Goal: Information Seeking & Learning: Check status

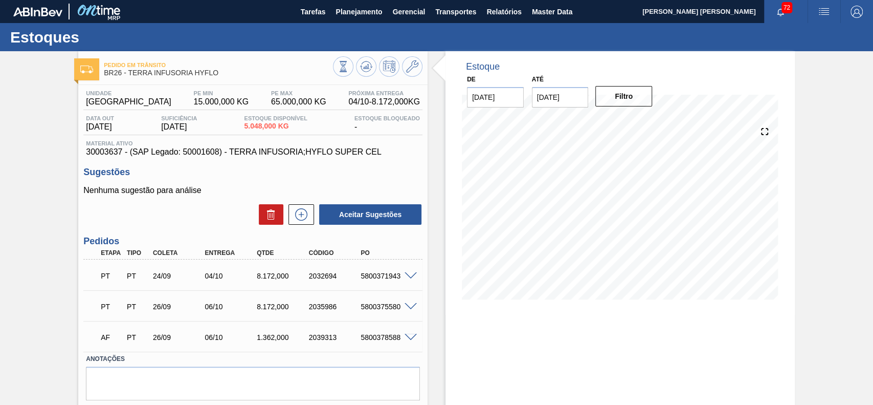
click at [802, 256] on div "Pedido [PERSON_NAME] BR26 - TERRA INFUSORIA HYFLO Unidade Uberlândia PE MIN 15.…" at bounding box center [436, 245] width 873 height 389
click at [355, 10] on span "Planejamento" at bounding box center [359, 12] width 47 height 12
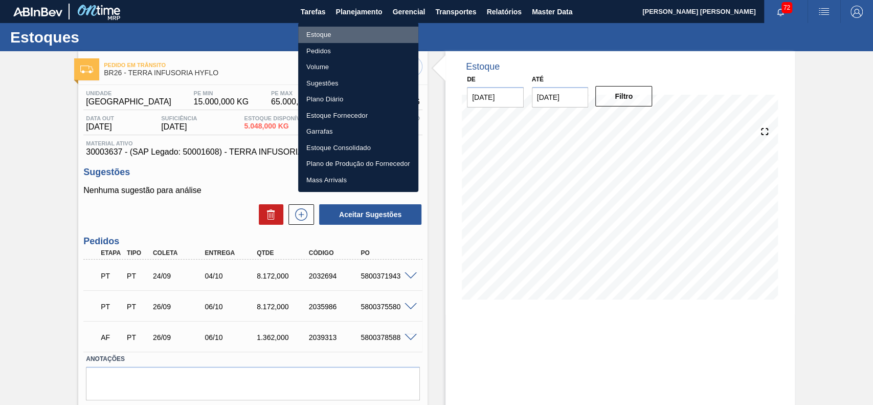
click at [336, 33] on li "Estoque" at bounding box center [358, 35] width 120 height 16
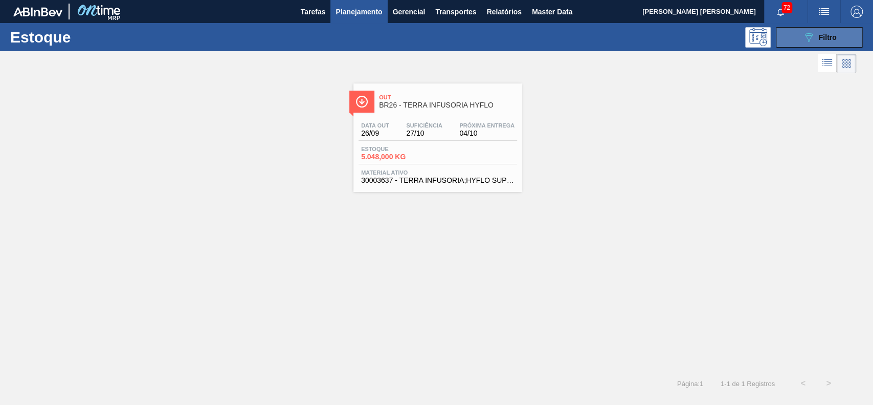
click at [802, 47] on button "089F7B8B-B2A5-4AFE-B5C0-19BA573D28AC Filtro" at bounding box center [819, 37] width 87 height 20
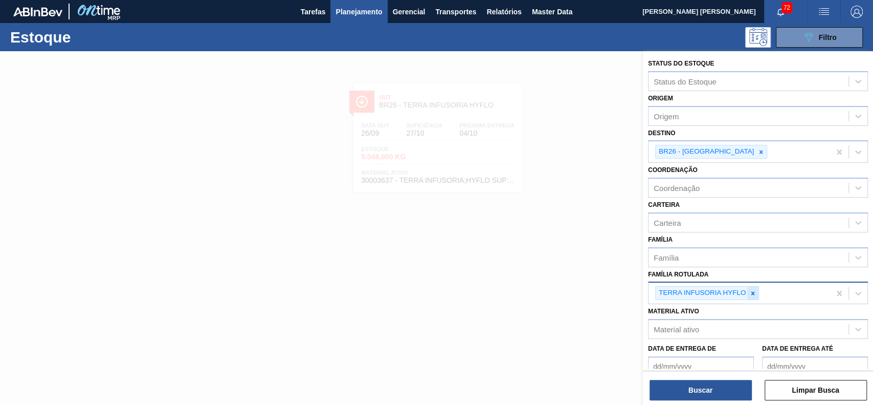
click at [756, 296] on div at bounding box center [752, 293] width 11 height 13
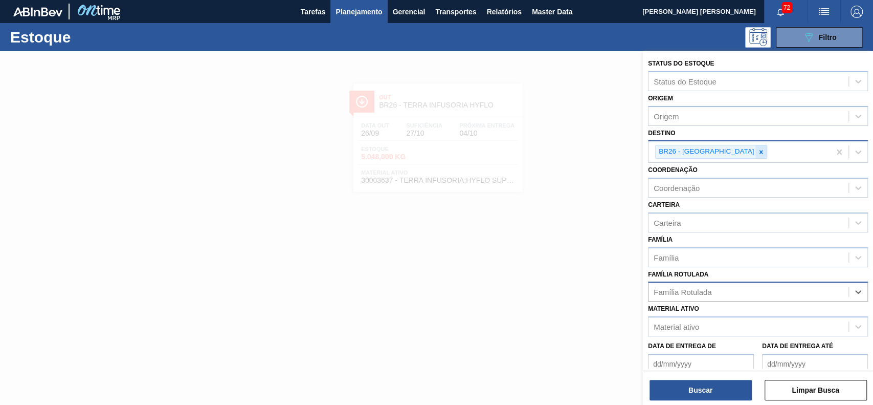
click at [756, 146] on div at bounding box center [761, 151] width 11 height 13
click at [725, 284] on div "Família Rotulada" at bounding box center [749, 289] width 200 height 15
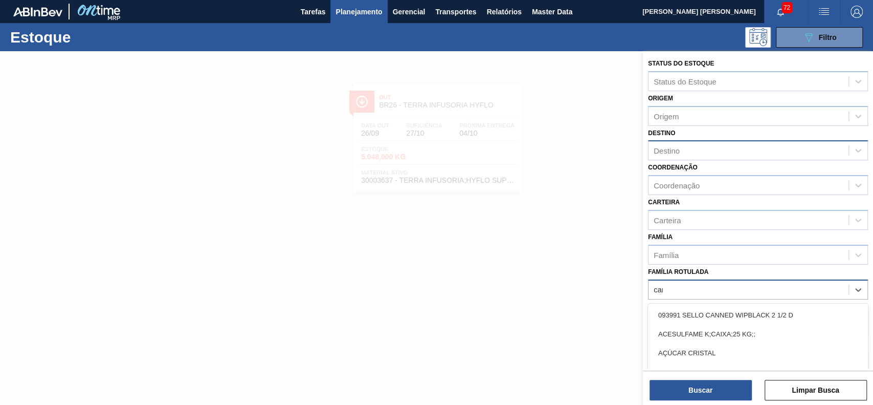
type Rotulada "carv"
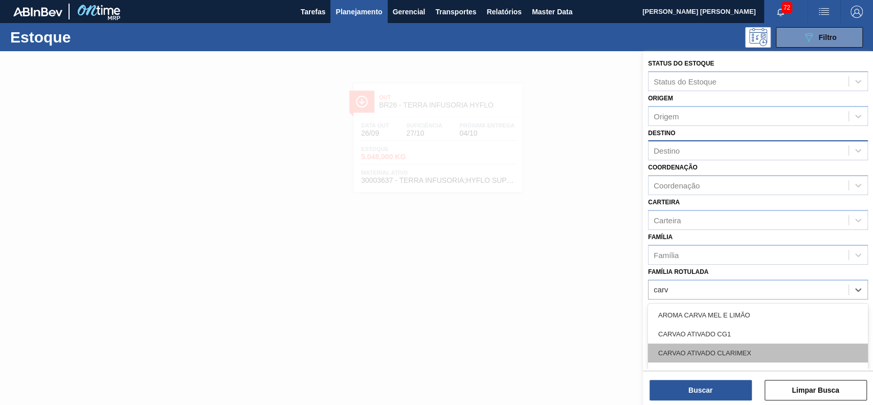
click at [722, 349] on div "CARVAO ATIVADO CLARIMEX" at bounding box center [758, 352] width 220 height 19
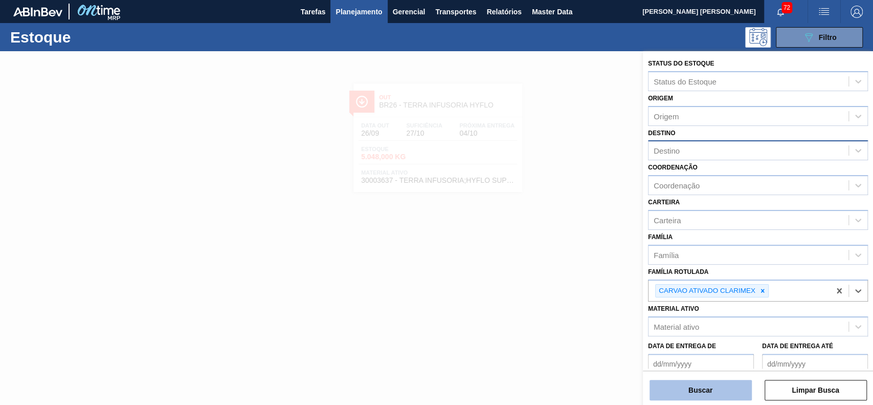
click at [720, 387] on button "Buscar" at bounding box center [701, 390] width 102 height 20
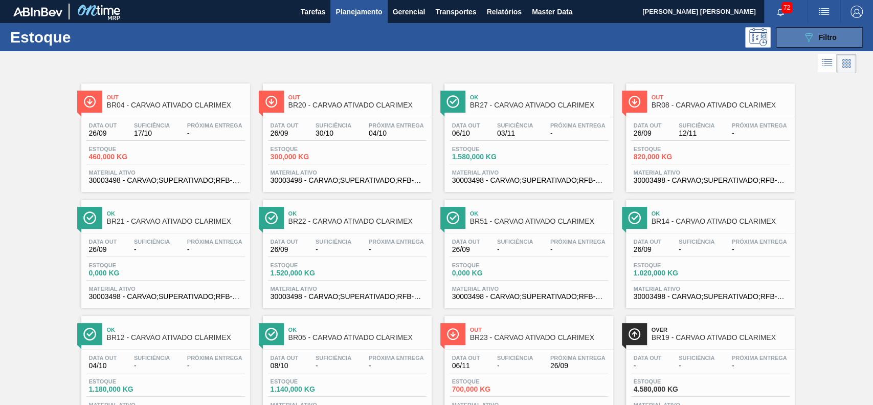
click at [802, 43] on button "089F7B8B-B2A5-4AFE-B5C0-19BA573D28AC Filtro" at bounding box center [819, 37] width 87 height 20
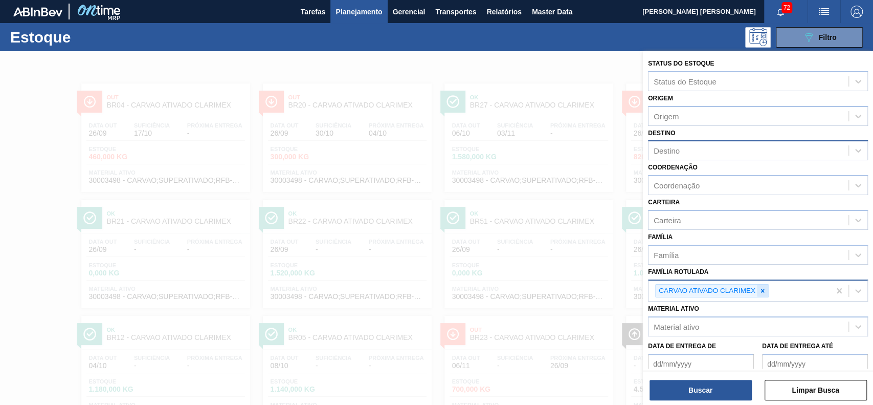
click at [765, 291] on icon at bounding box center [762, 290] width 7 height 7
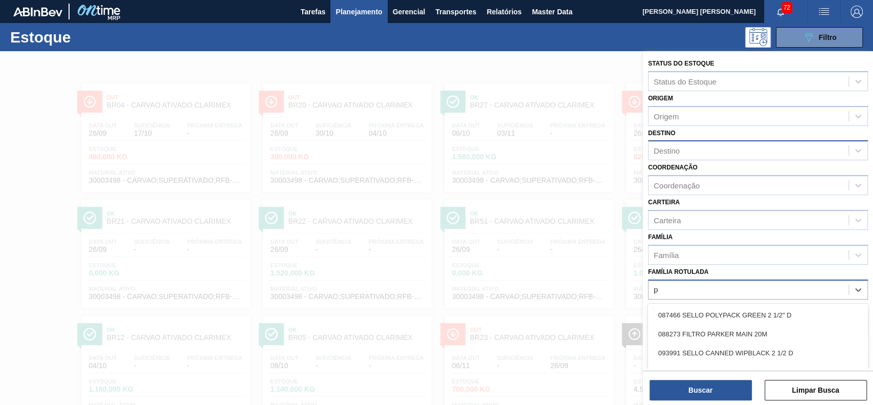
scroll to position [55, 0]
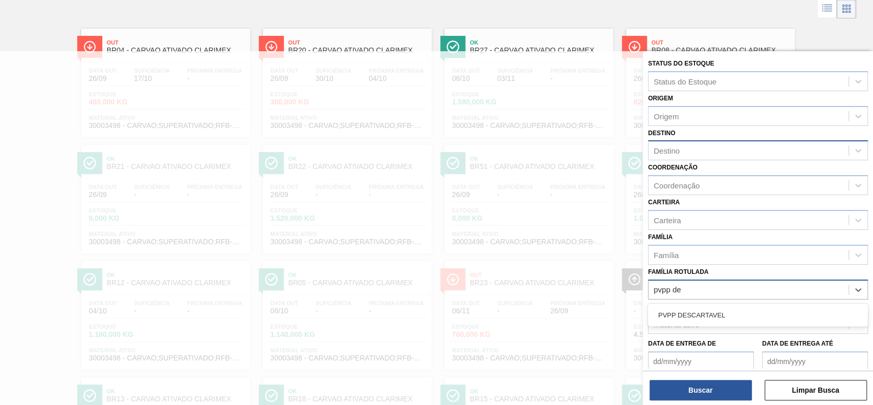
type Rotulada "pvpp des"
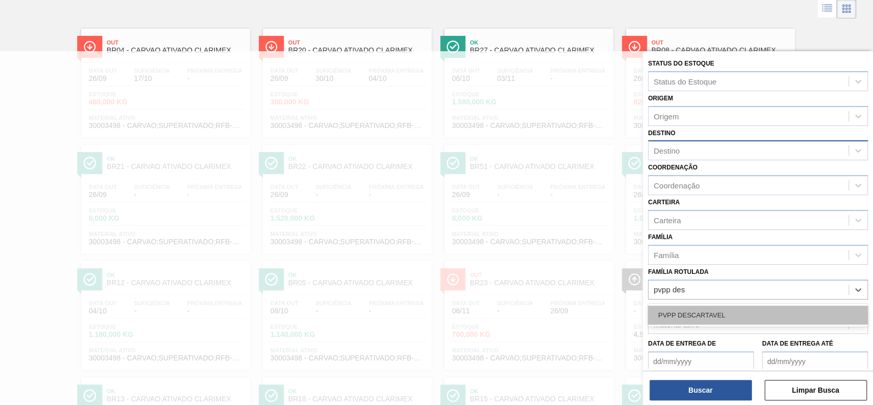
click at [749, 313] on div "PVPP DESCARTAVEL" at bounding box center [758, 314] width 220 height 19
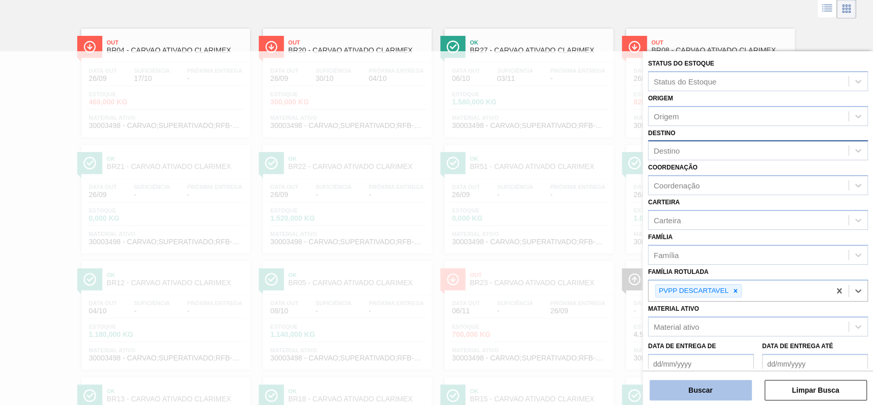
click at [716, 390] on button "Buscar" at bounding box center [701, 390] width 102 height 20
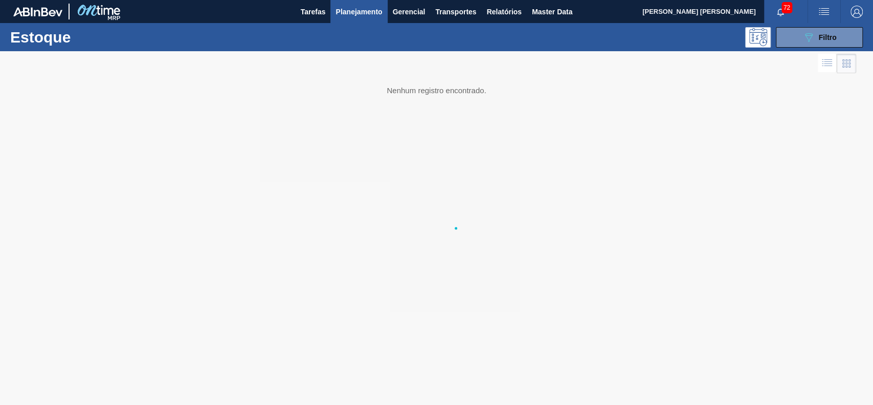
scroll to position [0, 0]
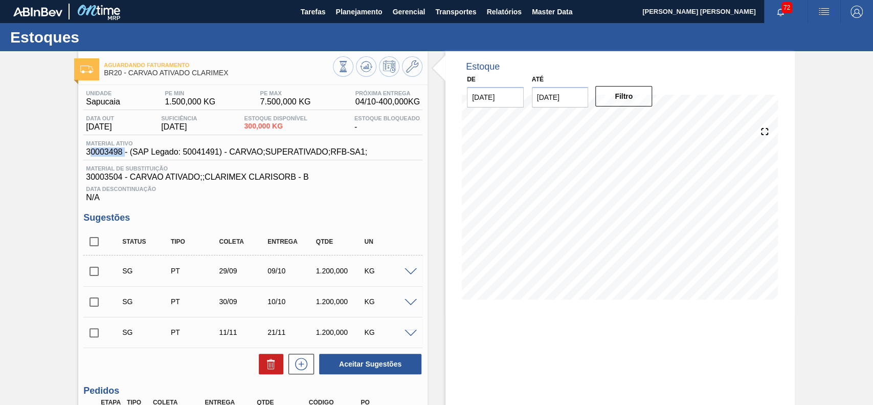
drag, startPoint x: 123, startPoint y: 153, endPoint x: 89, endPoint y: 158, distance: 34.5
click at [90, 157] on span "30003498 - (SAP Legado: 50041491) - CARVAO;SUPERATIVADO;RFB-SA1;" at bounding box center [226, 151] width 281 height 9
click at [122, 153] on span "30003498 - (SAP Legado: 50041491) - CARVAO;SUPERATIVADO;RFB-SA1;" at bounding box center [226, 151] width 281 height 9
click at [121, 156] on span "30003498 - (SAP Legado: 50041491) - CARVAO;SUPERATIVADO;RFB-SA1;" at bounding box center [226, 151] width 281 height 9
drag, startPoint x: 122, startPoint y: 156, endPoint x: 86, endPoint y: 158, distance: 35.9
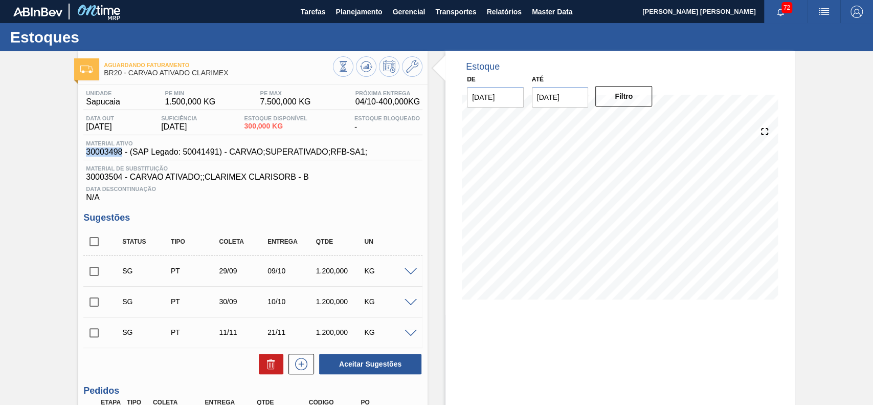
click at [86, 158] on div "Material ativo 30003498 - (SAP Legado: 50041491) - CARVAO;SUPERATIVADO;RFB-SA1;" at bounding box center [252, 150] width 339 height 20
copy span "30003498"
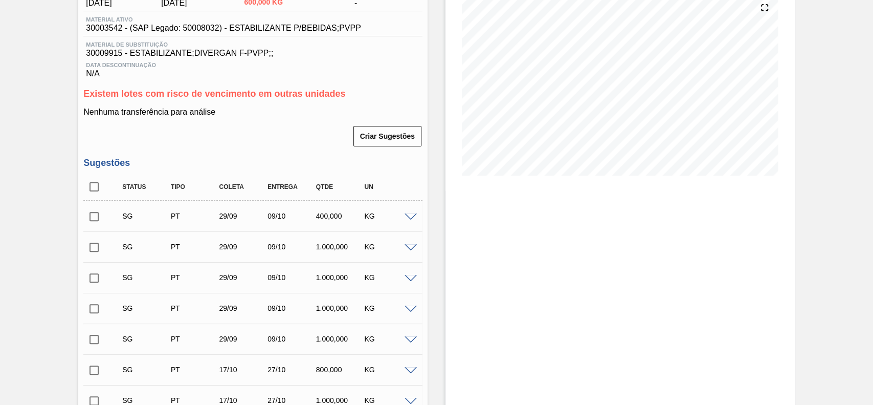
scroll to position [136, 0]
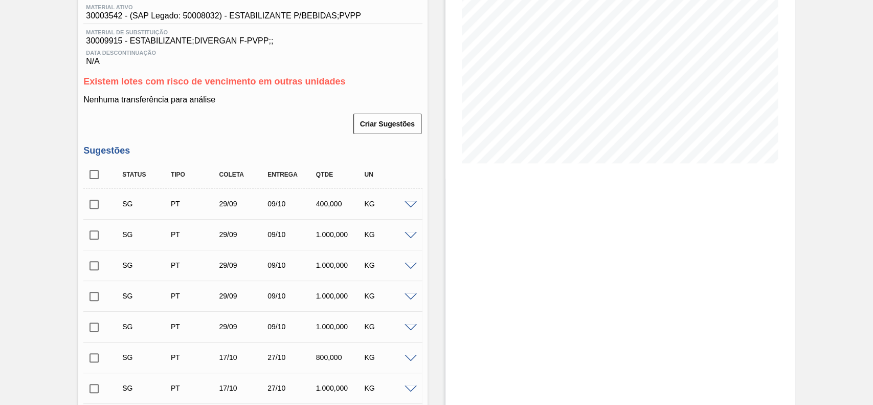
click at [409, 204] on span at bounding box center [411, 205] width 12 height 8
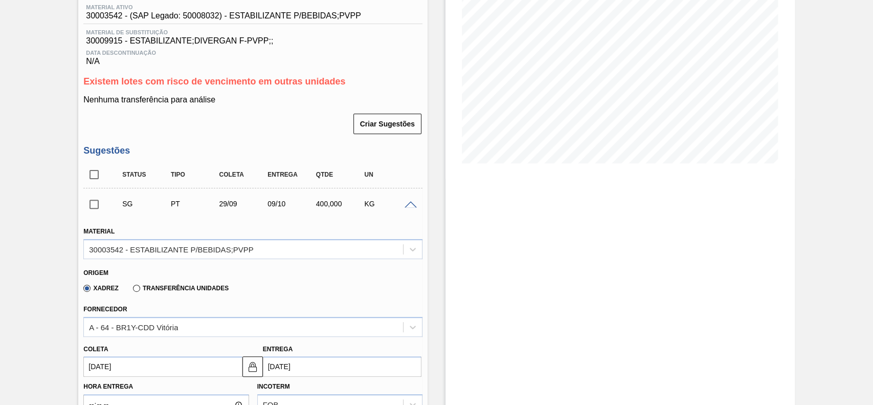
click at [225, 261] on div "Origem Xadrez Transferência Unidades" at bounding box center [252, 279] width 347 height 40
click at [221, 253] on div "30003542 - ESTABILIZANTE P/BEBIDAS;PVPP" at bounding box center [171, 249] width 165 height 9
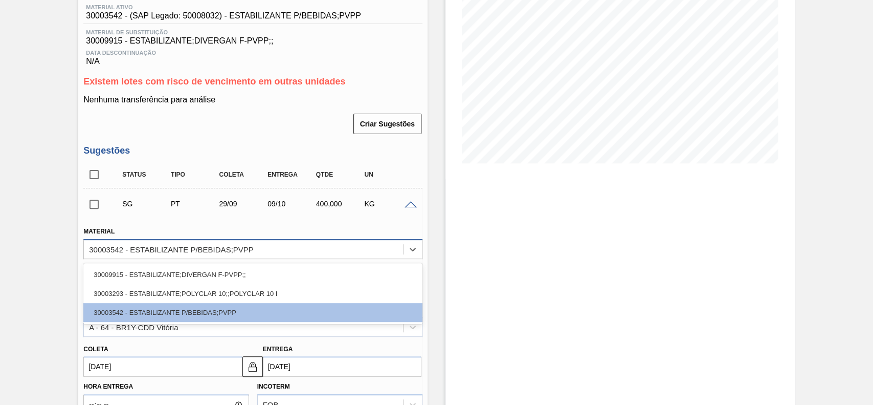
click at [217, 250] on div "30003542 - ESTABILIZANTE P/BEBIDAS;PVPP" at bounding box center [171, 249] width 165 height 9
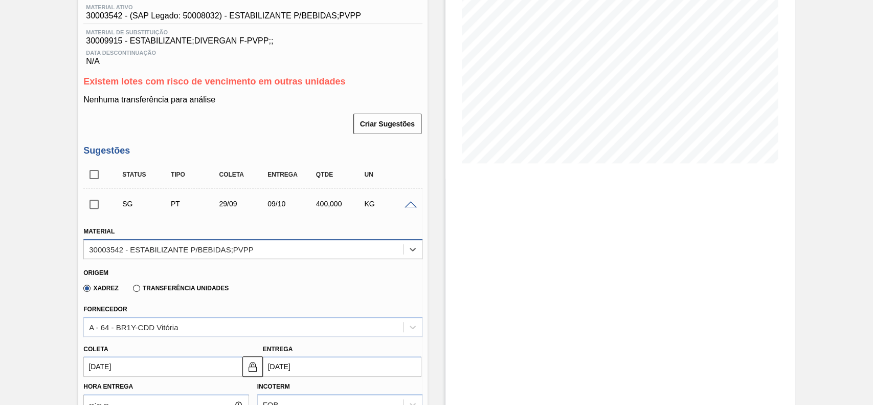
click at [213, 244] on div "30003542 - ESTABILIZANTE P/BEBIDAS;PVPP" at bounding box center [243, 248] width 319 height 15
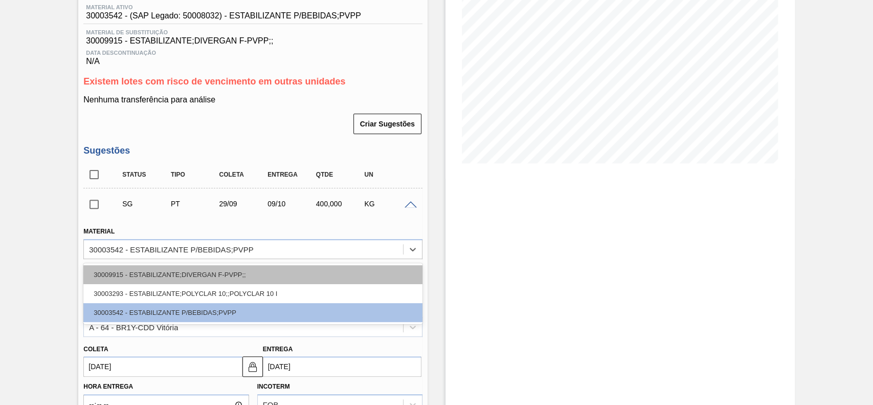
click at [214, 280] on div "30009915 - ESTABILIZANTE;DIVERGAN F-PVPP;;" at bounding box center [252, 274] width 339 height 19
type input "03/10/2025"
type input "180,000"
type input "2,222"
type input "0,2"
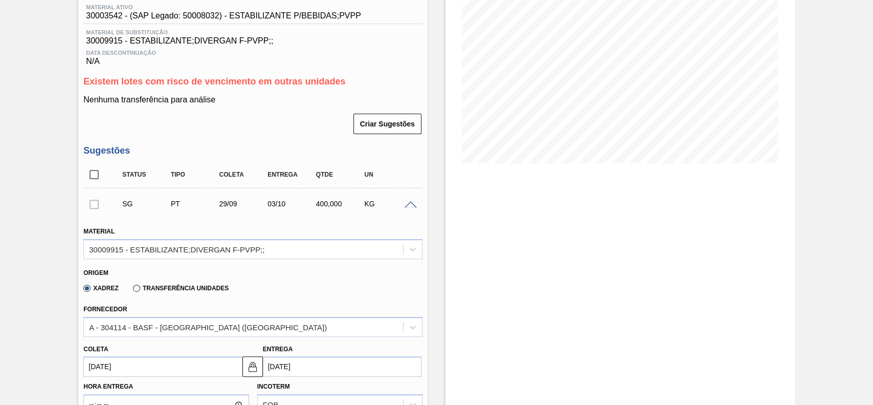
click at [287, 310] on div "Fornecedor A - 304114 - BASF - SÃO PAULO (SP)" at bounding box center [252, 319] width 339 height 35
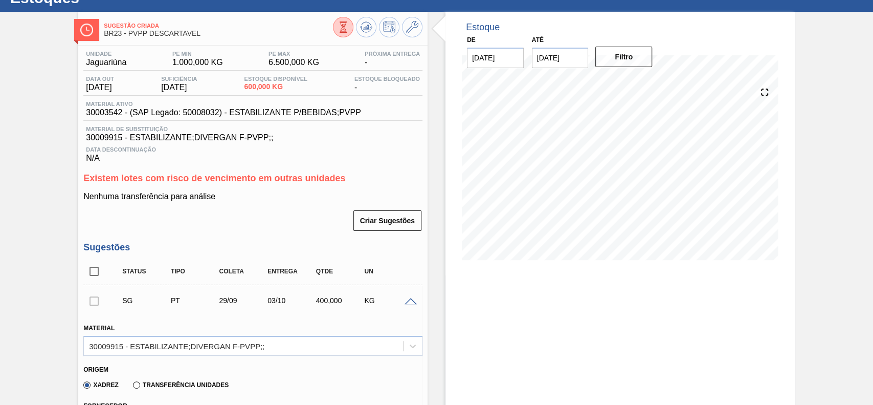
scroll to position [0, 0]
